Goal: Book appointment/travel/reservation

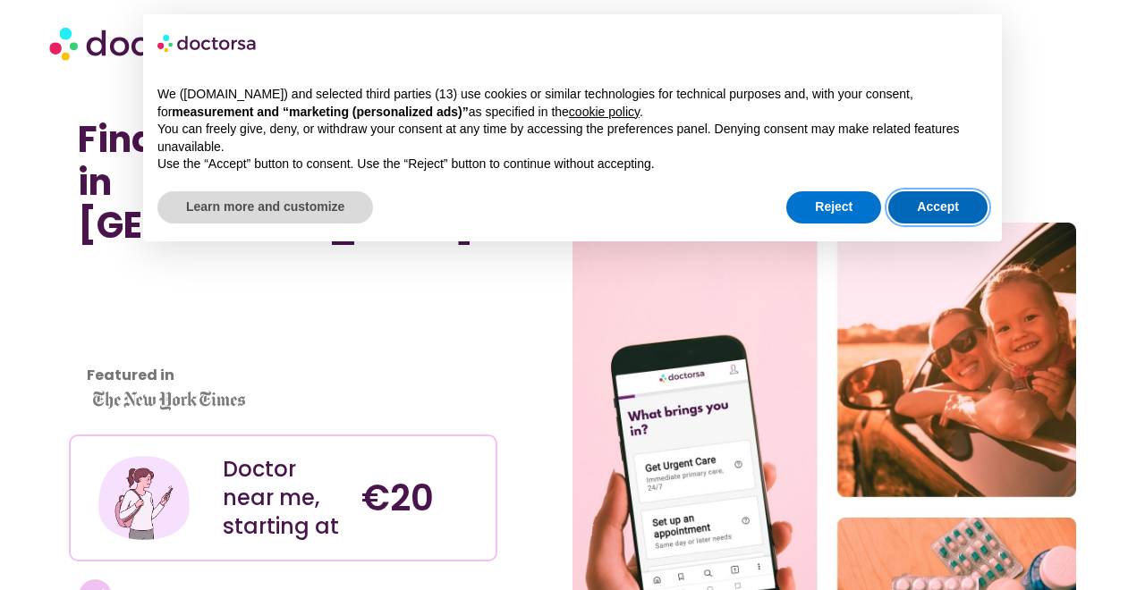
click at [952, 208] on button "Accept" at bounding box center [937, 207] width 99 height 32
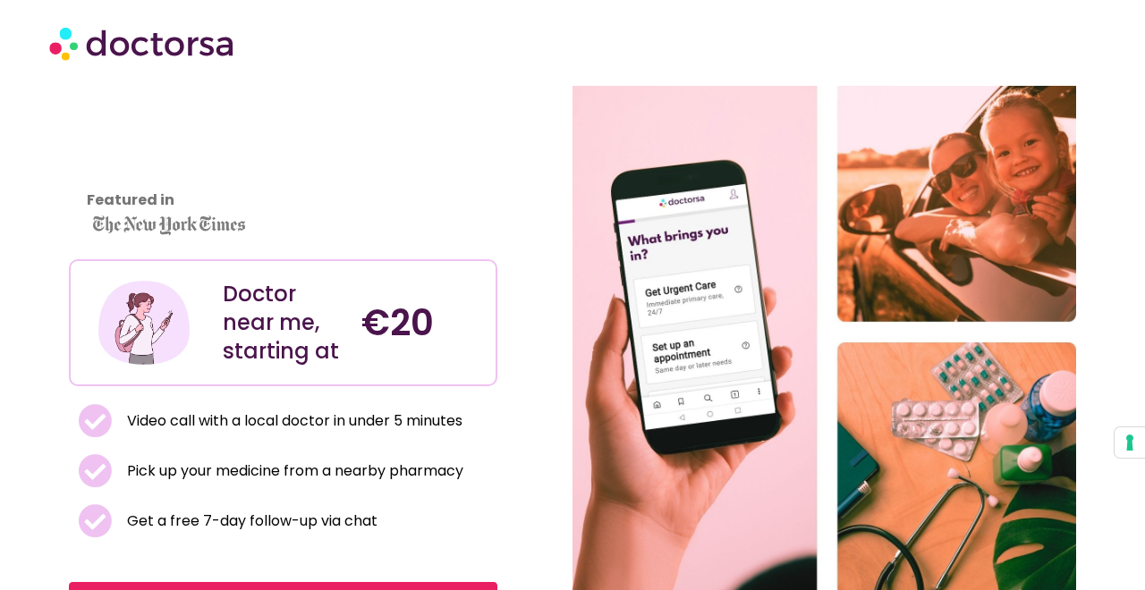
scroll to position [169, 0]
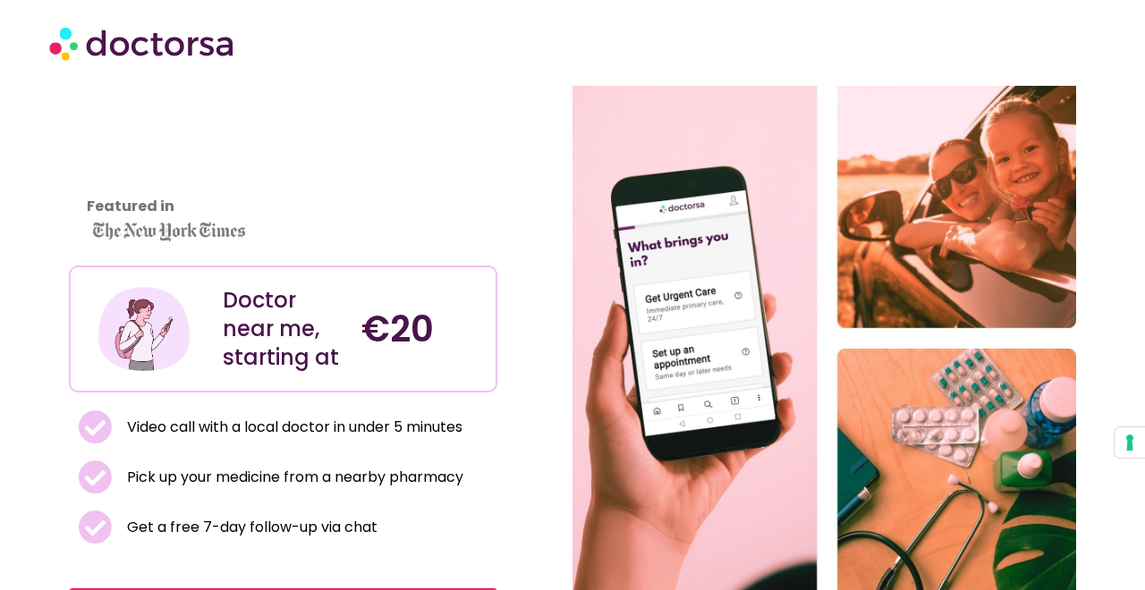
click at [316, 415] on span "Video call with a local doctor in under 5 minutes" at bounding box center [293, 427] width 340 height 25
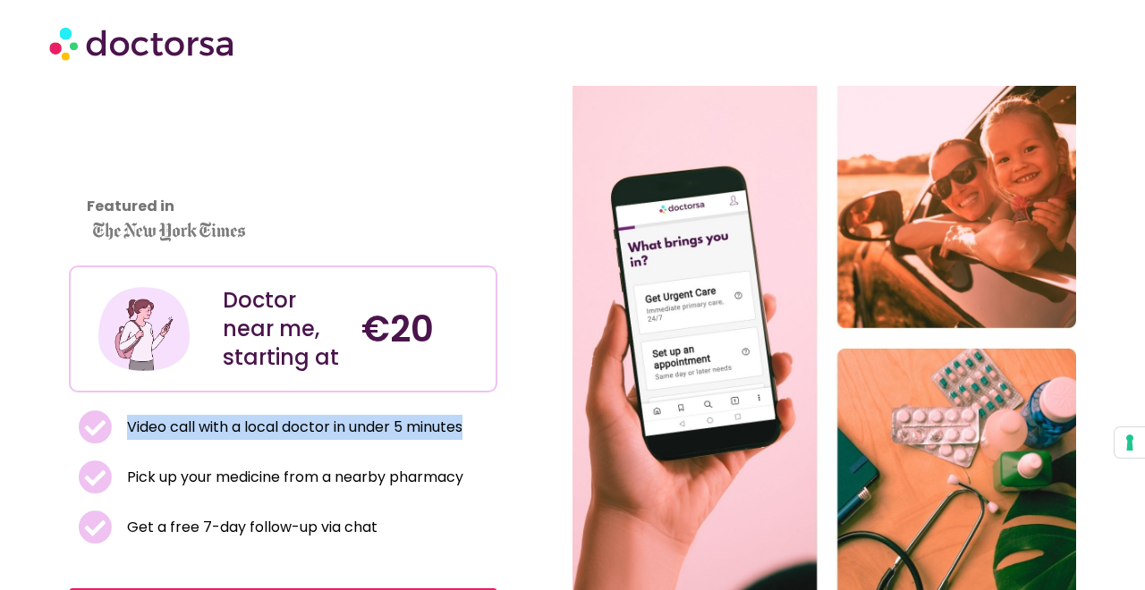
click at [316, 415] on span "Video call with a local doctor in under 5 minutes" at bounding box center [293, 427] width 340 height 25
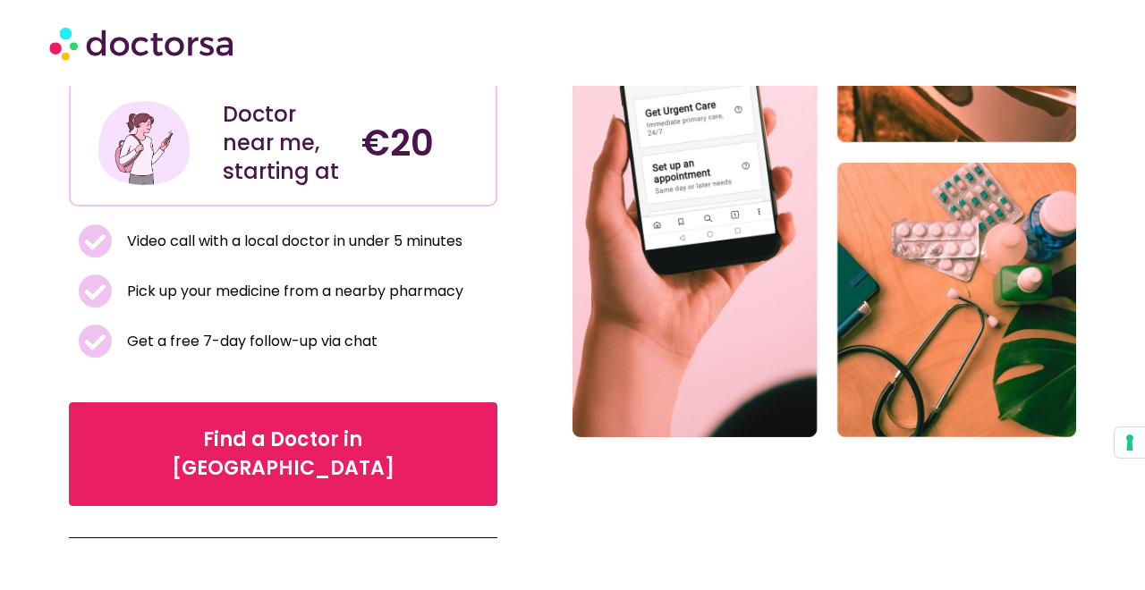
scroll to position [356, 0]
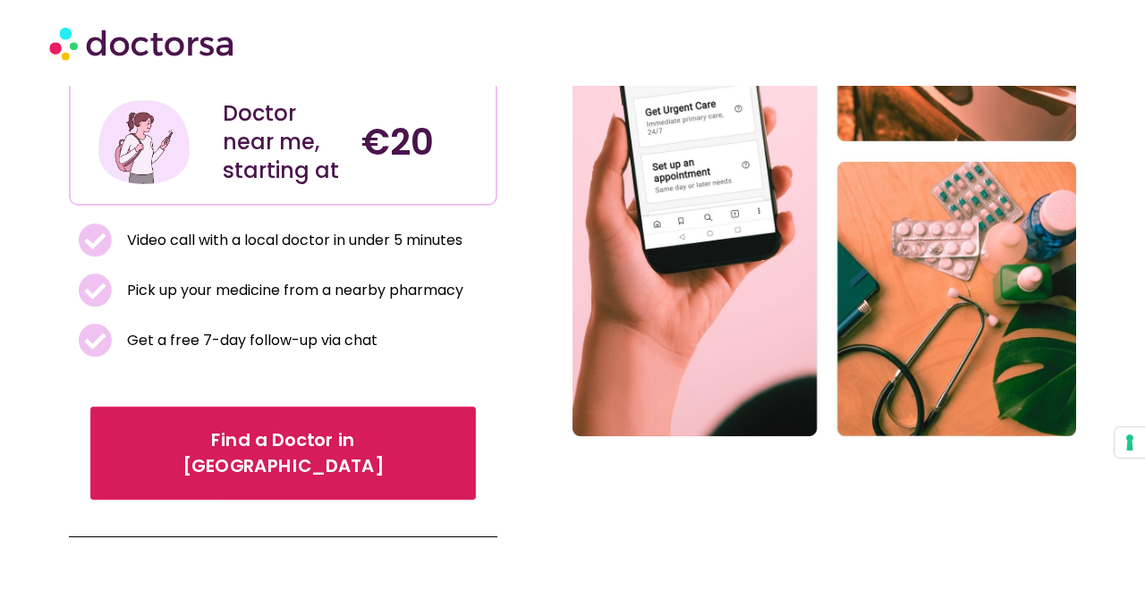
click at [273, 428] on span "Find a Doctor in Algarve" at bounding box center [282, 454] width 335 height 52
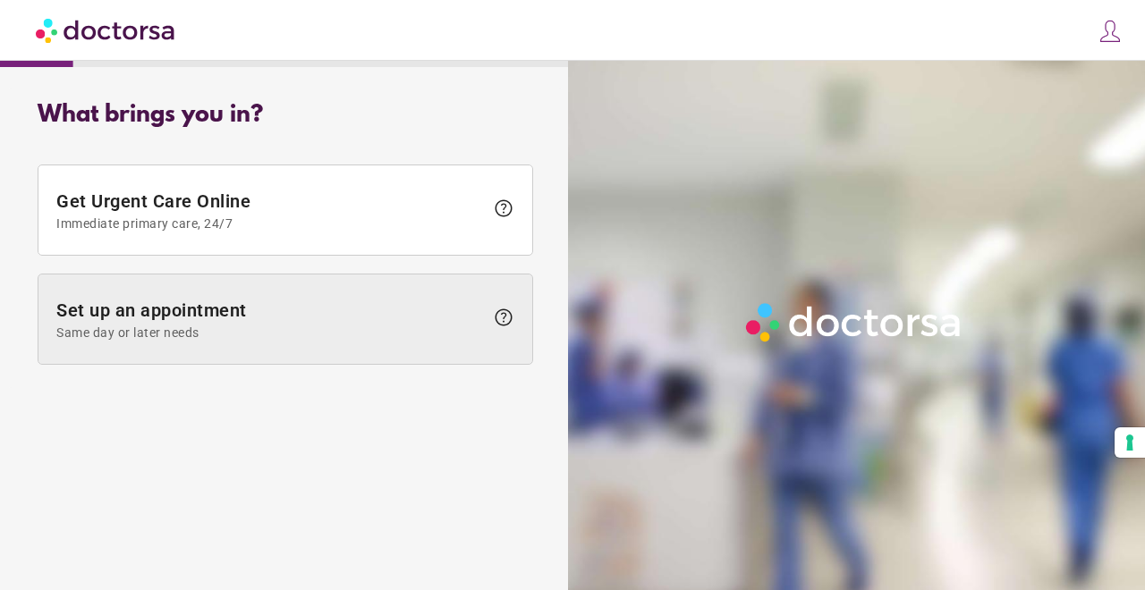
click at [266, 330] on span "Same day or later needs" at bounding box center [270, 333] width 428 height 14
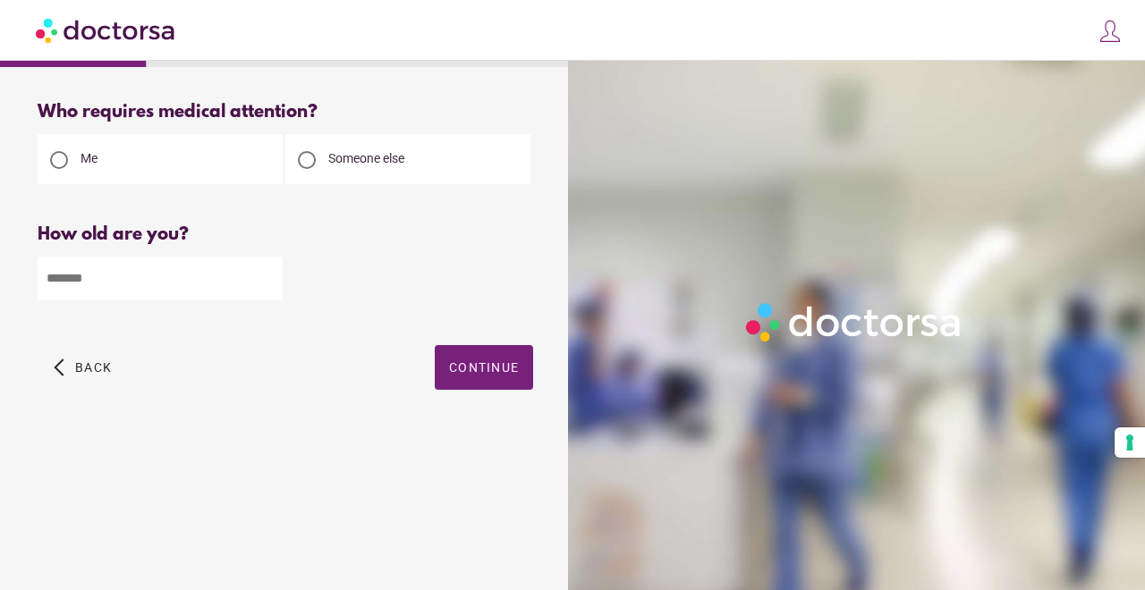
click at [190, 279] on input "number" at bounding box center [160, 279] width 245 height 44
type input "**"
click at [348, 166] on div "Someone else" at bounding box center [407, 159] width 245 height 50
click at [307, 161] on div at bounding box center [307, 160] width 18 height 18
click at [57, 162] on div at bounding box center [59, 160] width 18 height 18
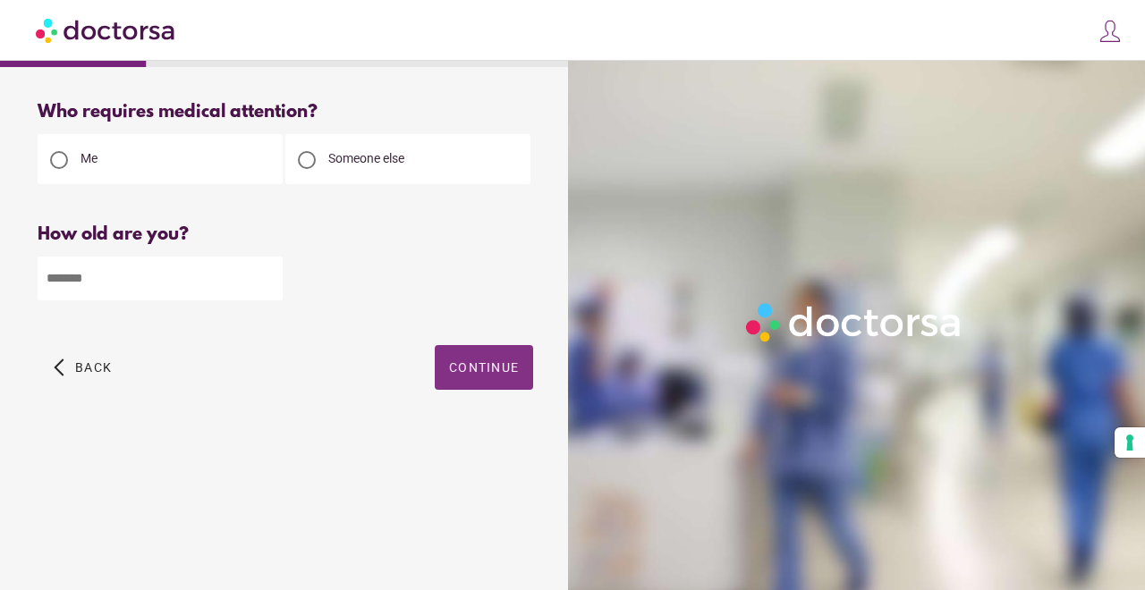
click at [480, 359] on span "button" at bounding box center [484, 367] width 98 height 45
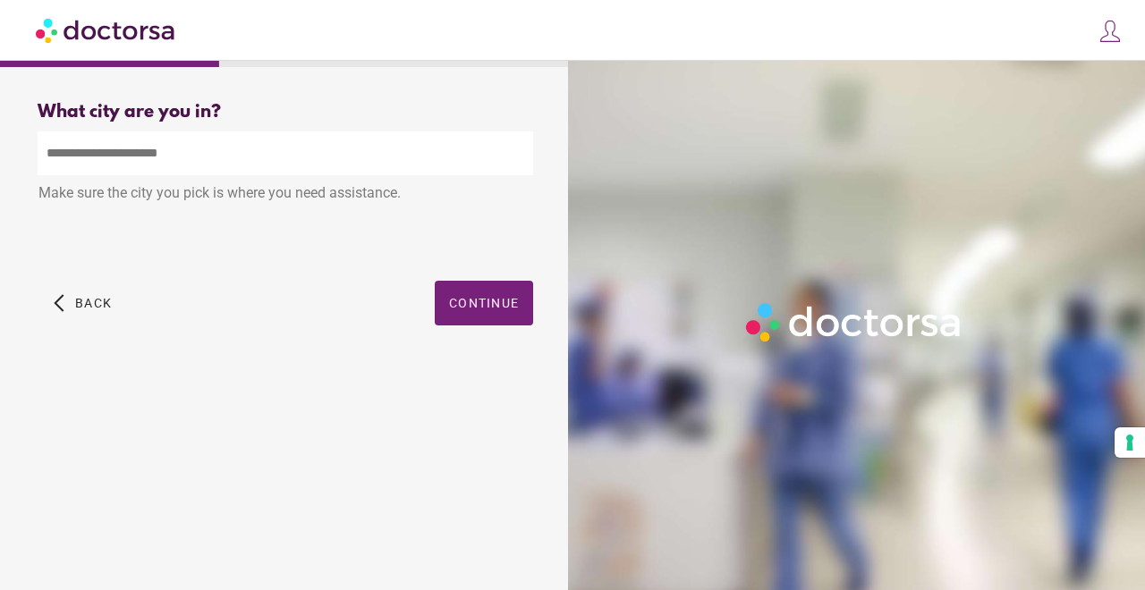
click at [234, 163] on input "text" at bounding box center [286, 154] width 496 height 44
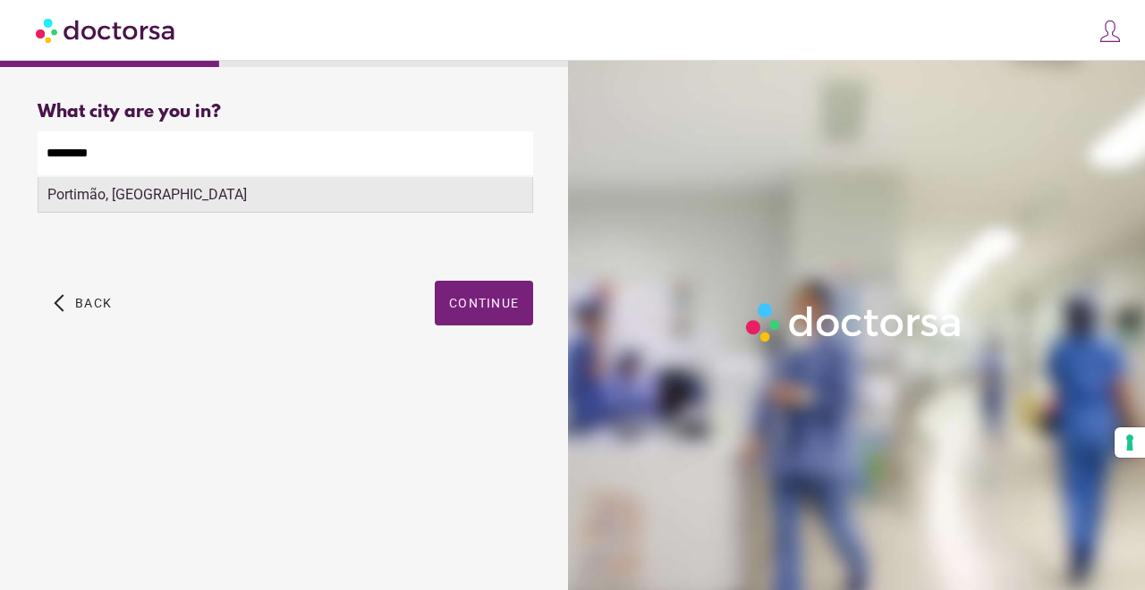
click at [281, 199] on div "Portimão, [GEOGRAPHIC_DATA]" at bounding box center [285, 195] width 494 height 36
type input "**********"
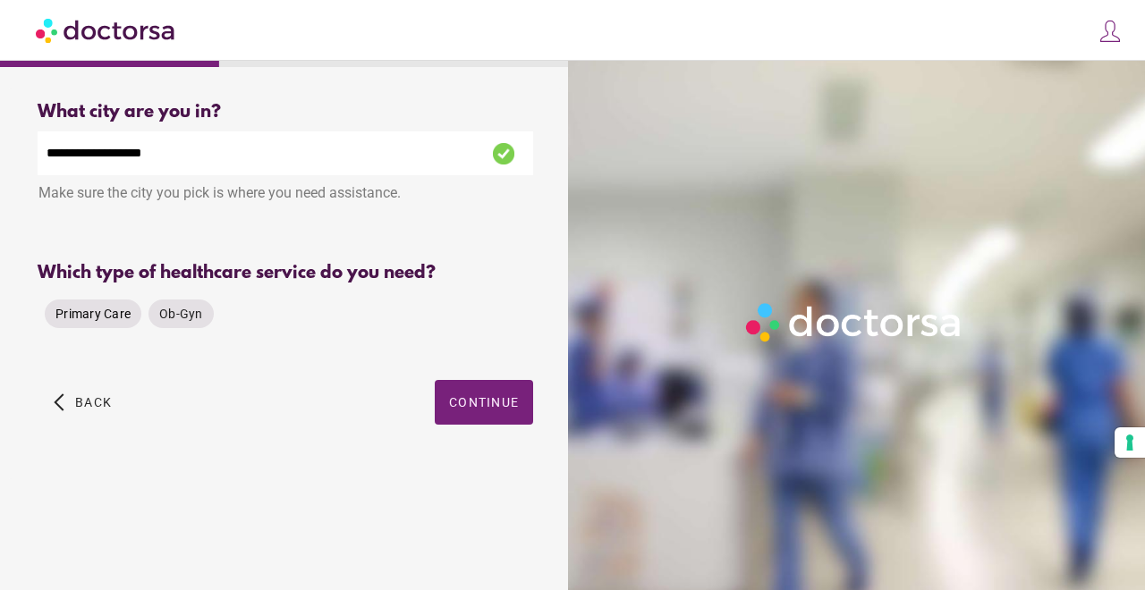
click at [100, 318] on span "Primary Care" at bounding box center [92, 314] width 75 height 14
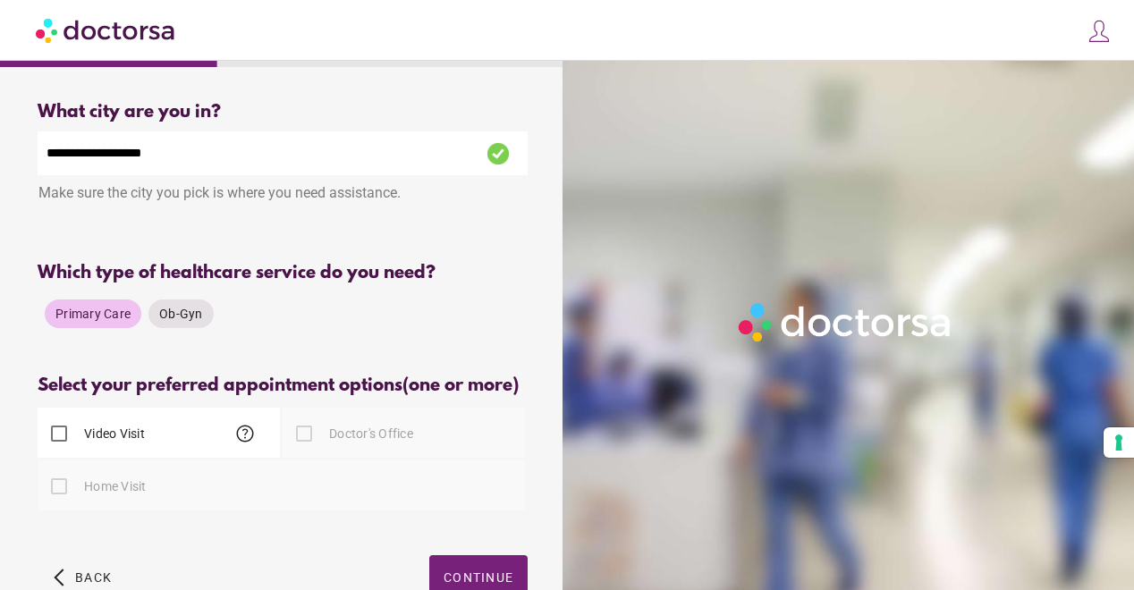
scroll to position [111, 0]
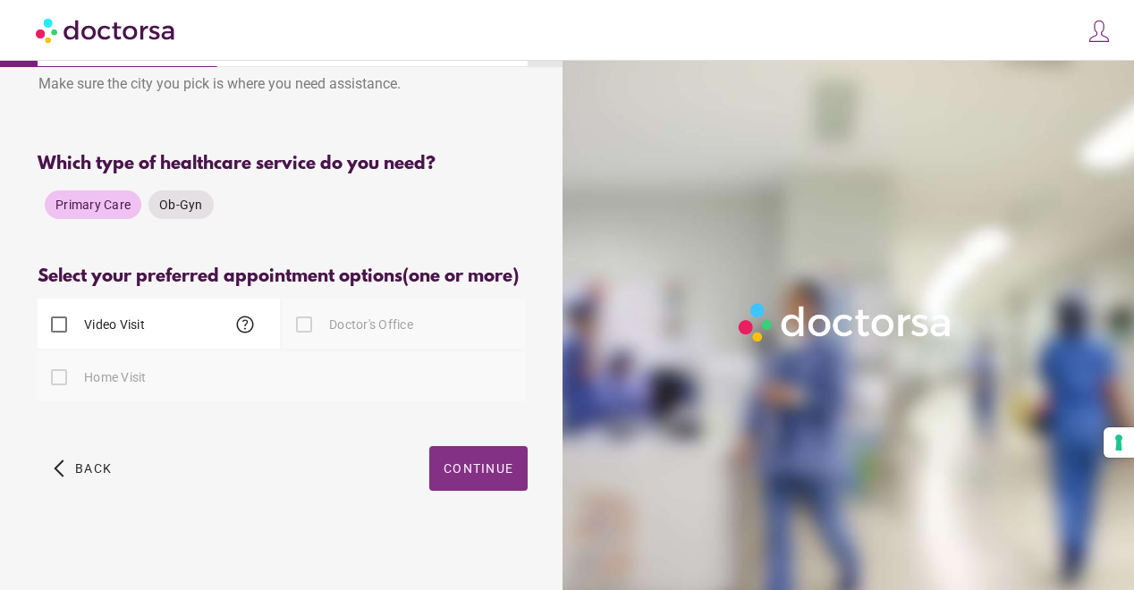
click at [466, 468] on span "Continue" at bounding box center [479, 469] width 70 height 14
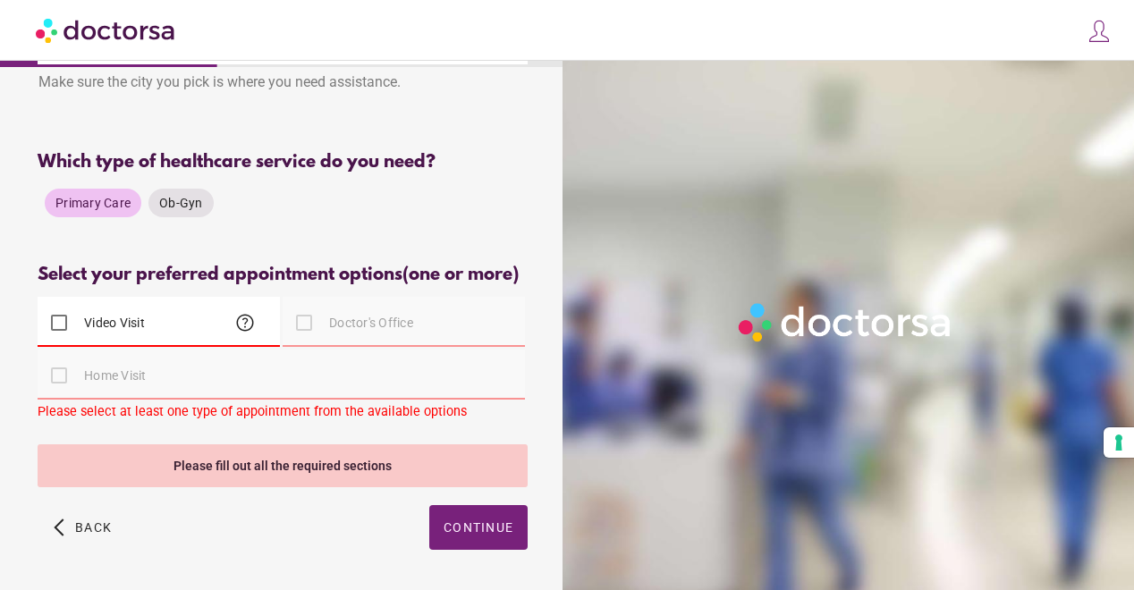
click at [339, 325] on label "Doctor's Office" at bounding box center [370, 323] width 88 height 18
click at [91, 531] on span "Back" at bounding box center [93, 528] width 37 height 14
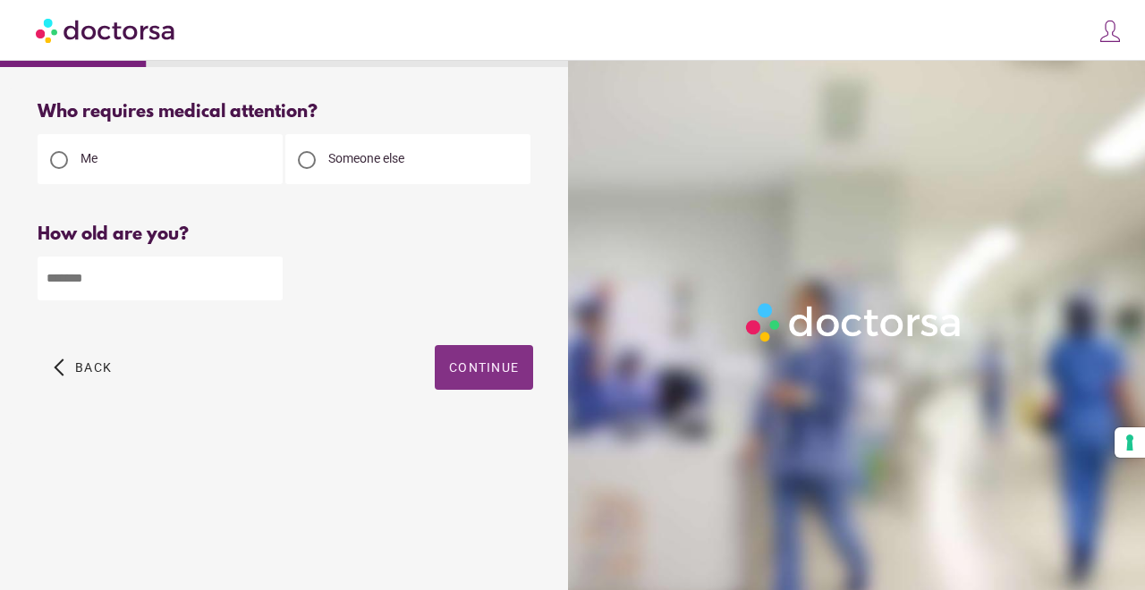
click at [462, 368] on span "Continue" at bounding box center [484, 368] width 70 height 14
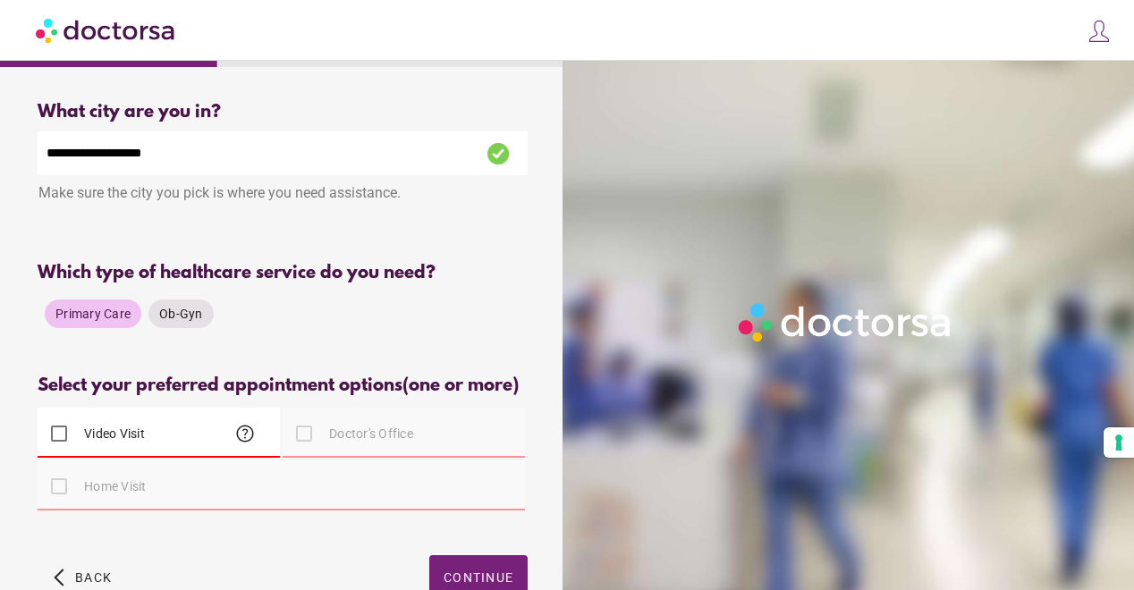
click at [131, 432] on label "Video Visit" at bounding box center [113, 434] width 64 height 18
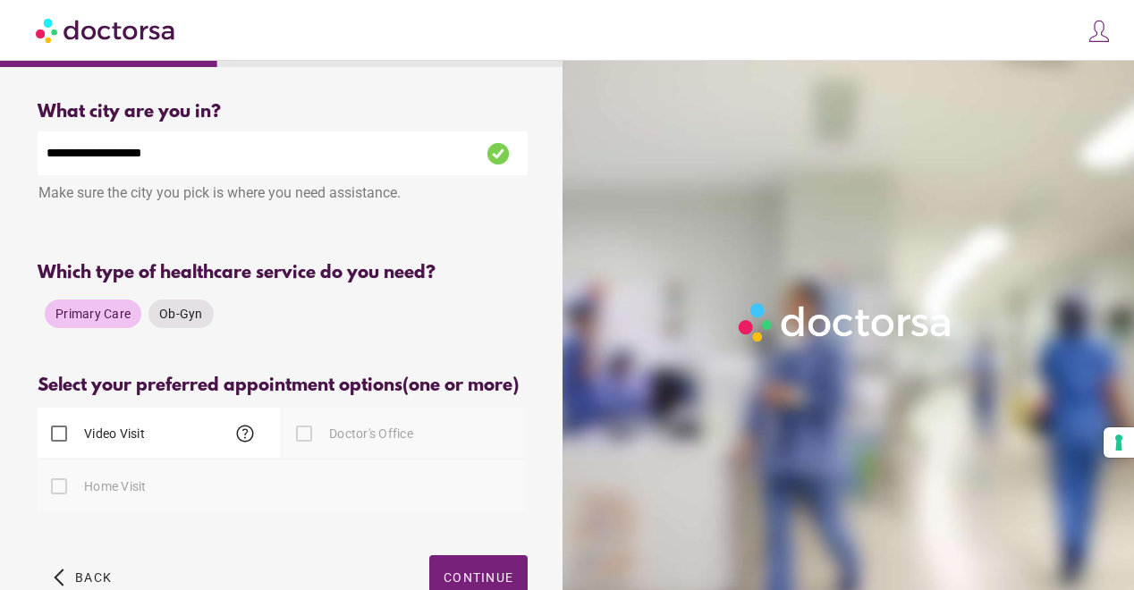
scroll to position [111, 0]
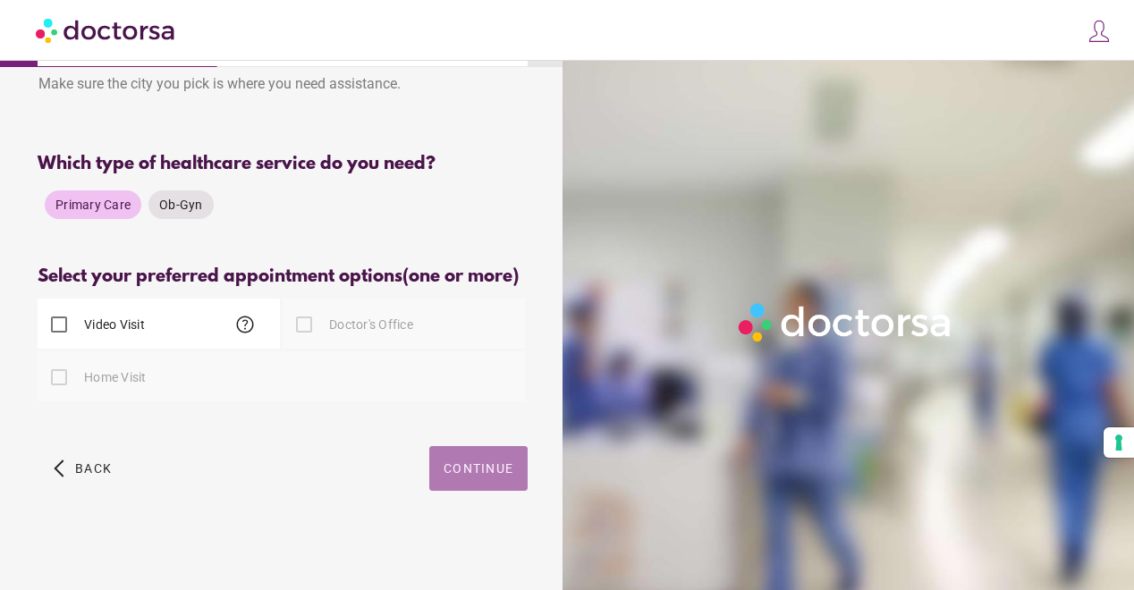
click at [485, 448] on span "button" at bounding box center [478, 468] width 98 height 45
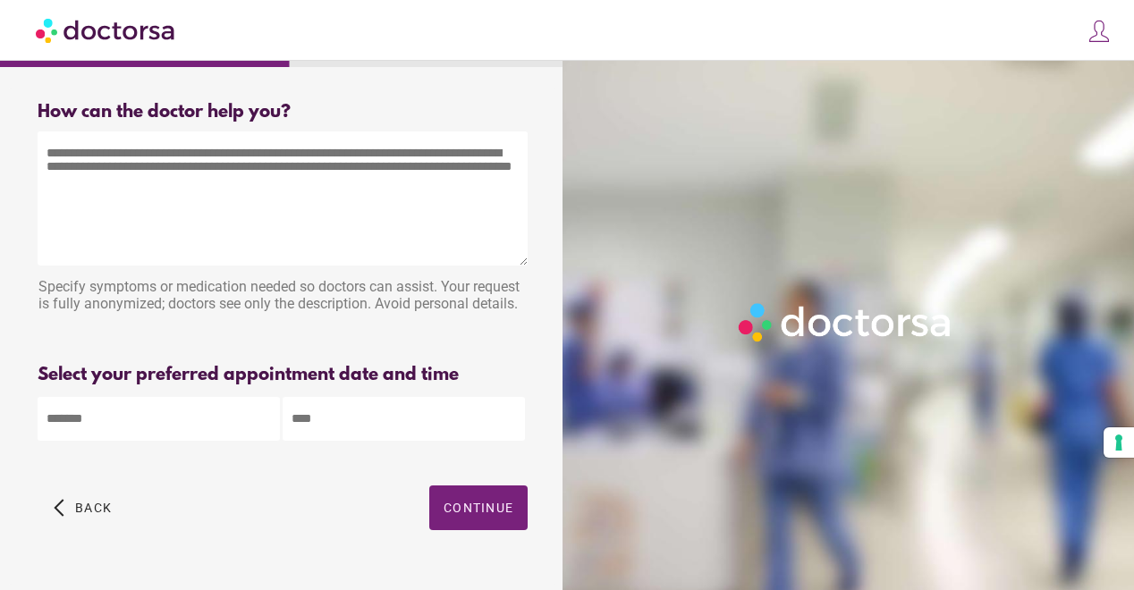
click at [208, 183] on textarea at bounding box center [283, 199] width 490 height 134
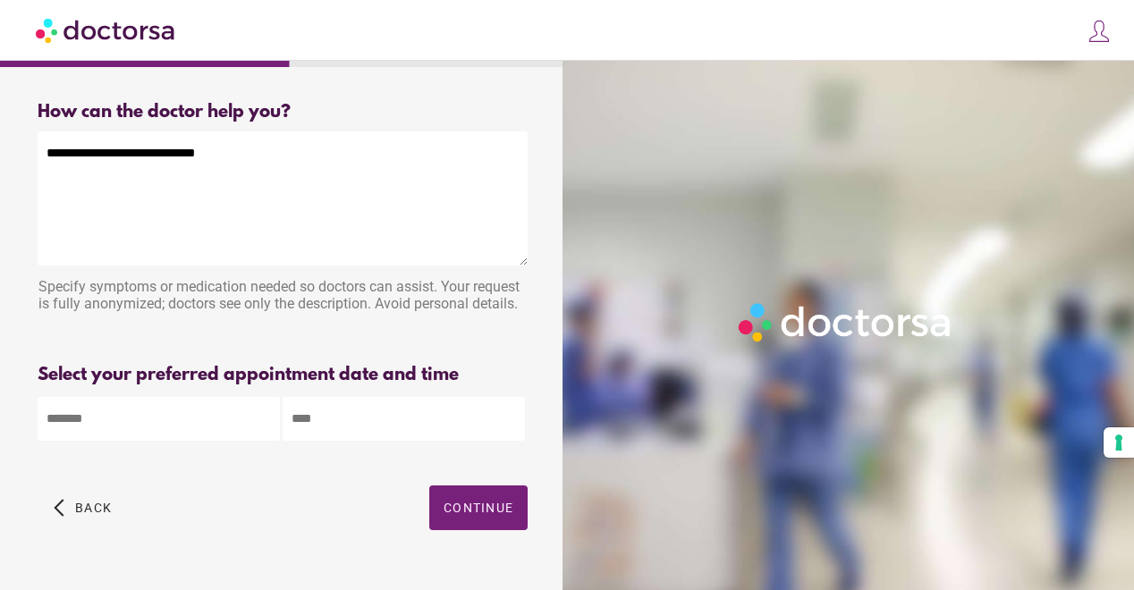
type textarea "**********"
click at [204, 412] on body "**********" at bounding box center [567, 315] width 1134 height 630
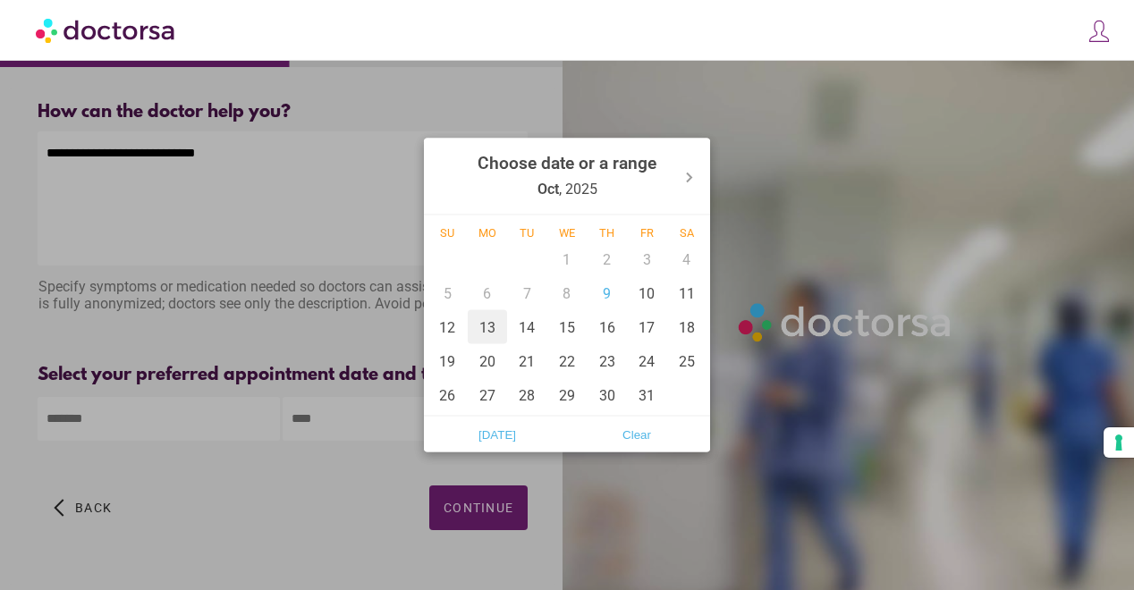
click at [489, 332] on div "13" at bounding box center [488, 327] width 40 height 34
type input "******"
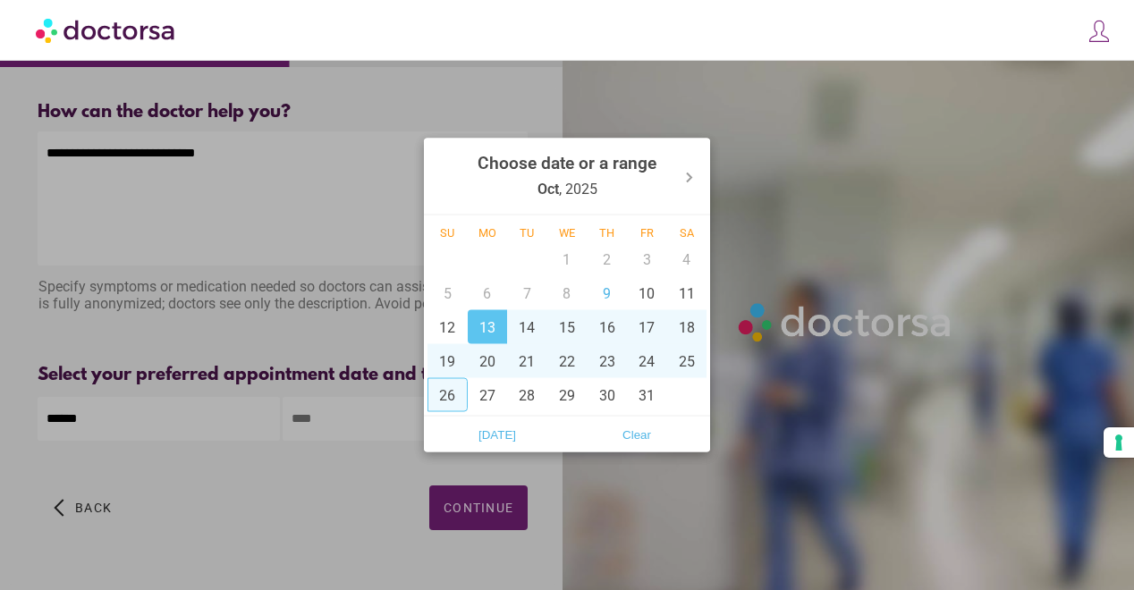
click at [349, 416] on div at bounding box center [567, 295] width 1134 height 590
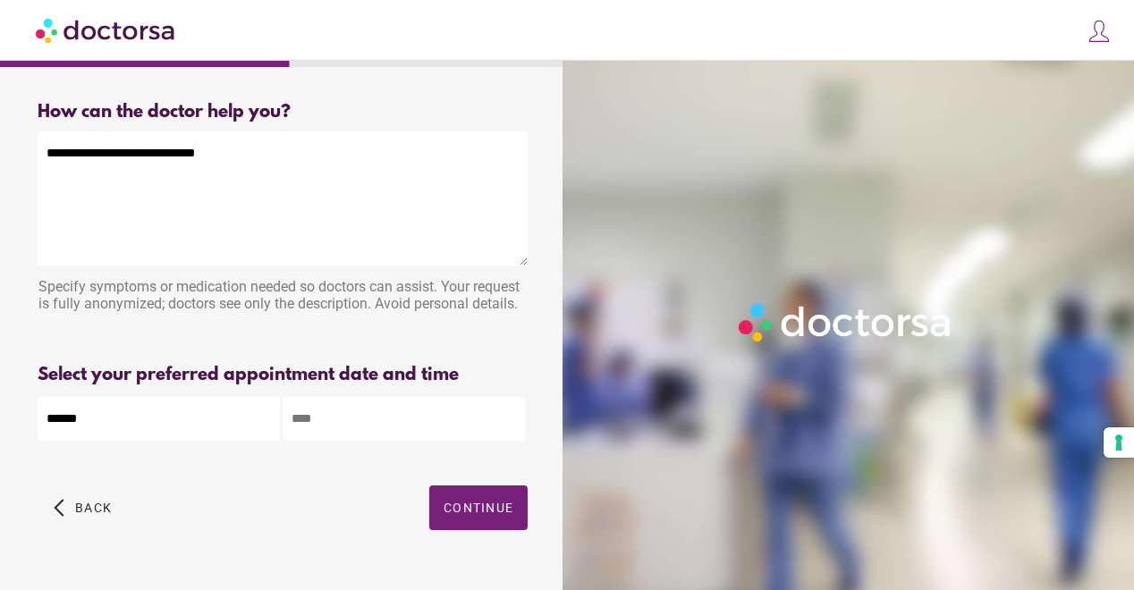
click at [349, 416] on input "text" at bounding box center [404, 419] width 242 height 44
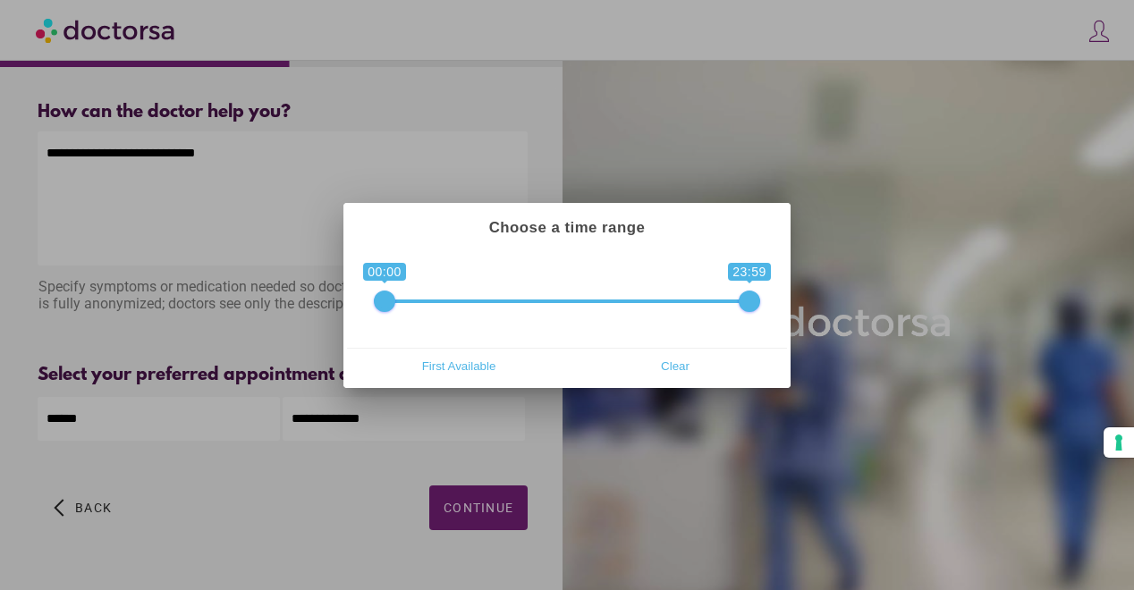
click at [451, 304] on span "0 1 00:00 23:59 00:00 — 23:59" at bounding box center [567, 290] width 386 height 45
click at [511, 300] on span at bounding box center [567, 302] width 365 height 4
drag, startPoint x: 384, startPoint y: 301, endPoint x: 442, endPoint y: 293, distance: 58.7
click at [442, 293] on span at bounding box center [445, 301] width 21 height 21
drag, startPoint x: 445, startPoint y: 303, endPoint x: 647, endPoint y: 296, distance: 202.3
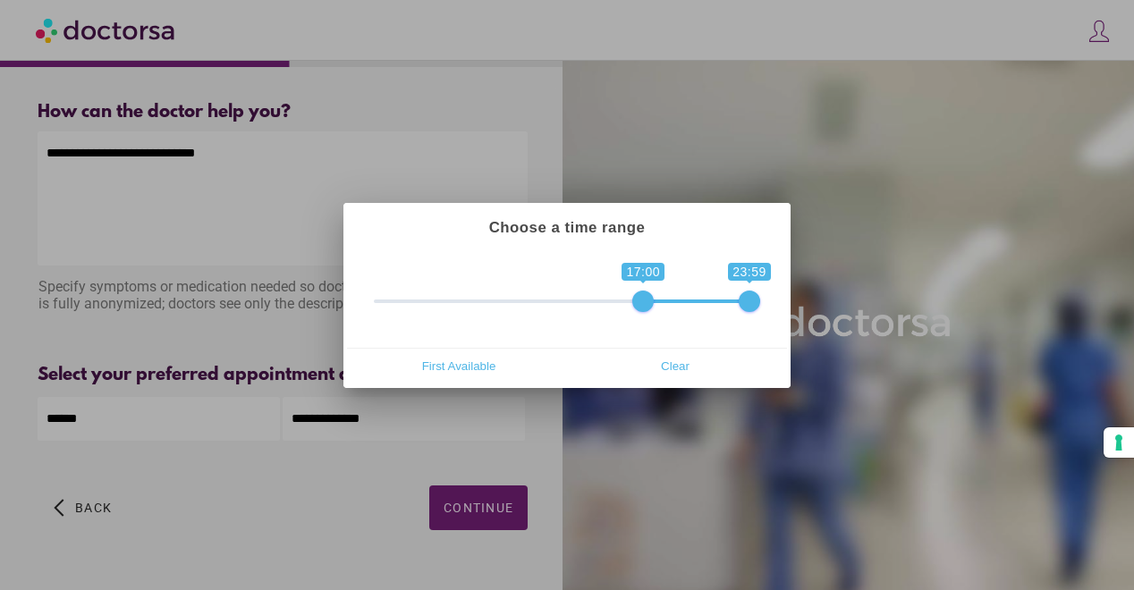
click at [647, 296] on span at bounding box center [643, 301] width 21 height 21
click at [477, 360] on span "First Available" at bounding box center [459, 366] width 206 height 27
type input "**********"
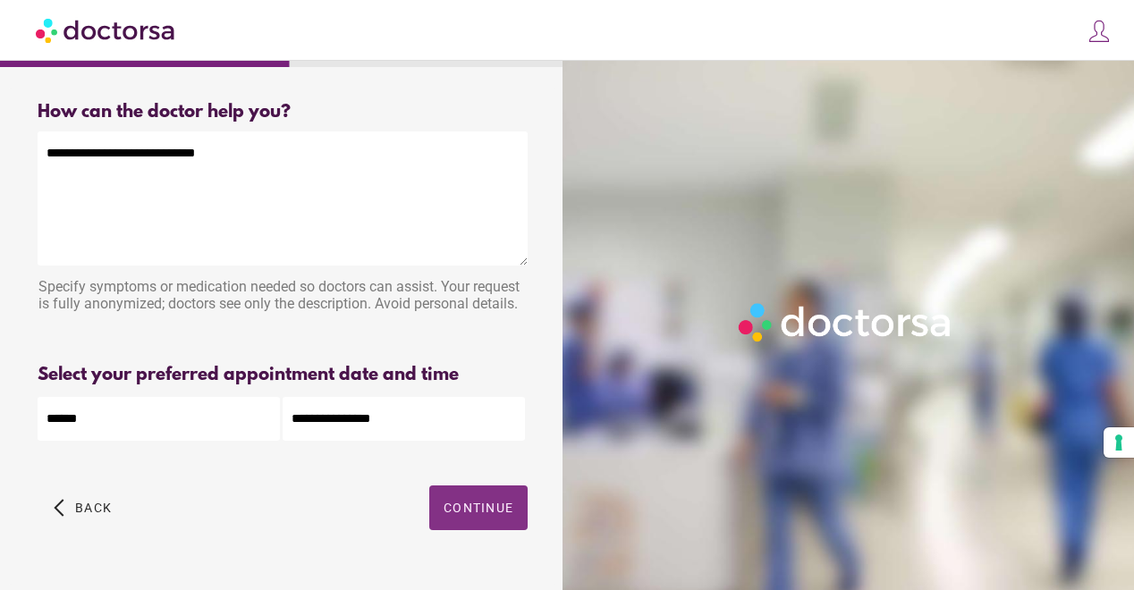
click at [497, 504] on span "Continue" at bounding box center [479, 508] width 70 height 14
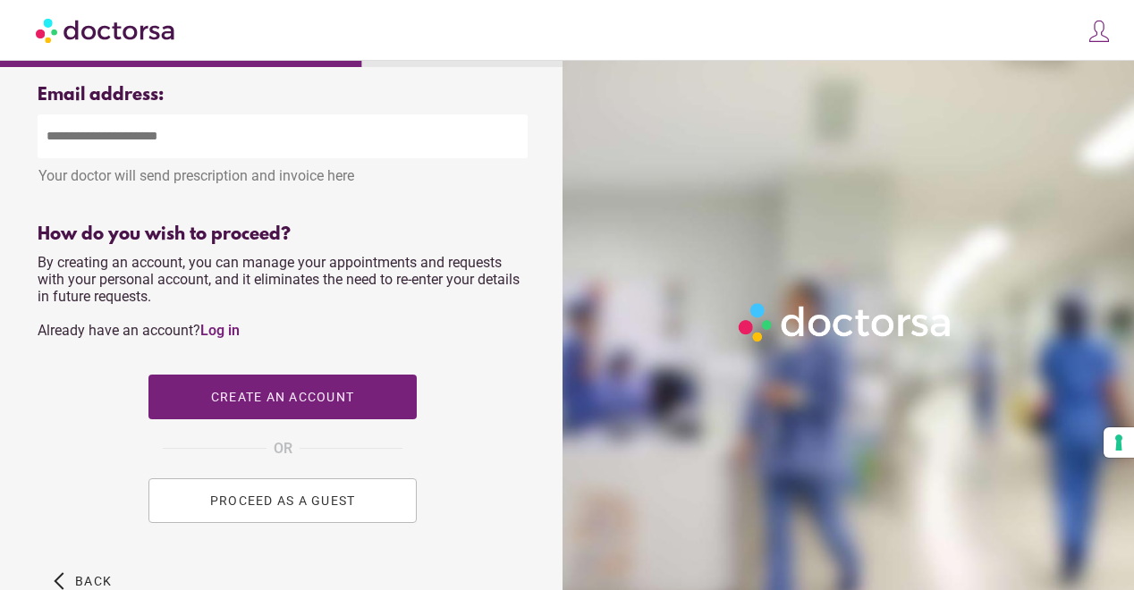
scroll to position [789, 0]
